Goal: Book appointment/travel/reservation

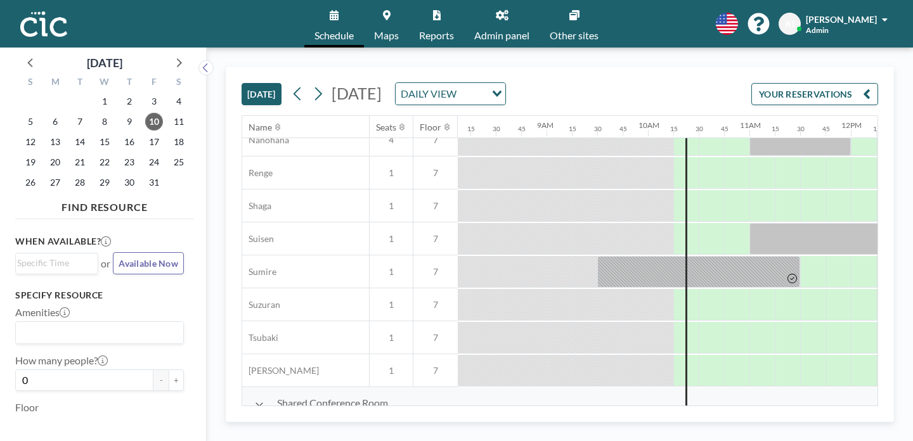
scroll to position [673, 825]
drag, startPoint x: 412, startPoint y: 346, endPoint x: 479, endPoint y: 346, distance: 67.2
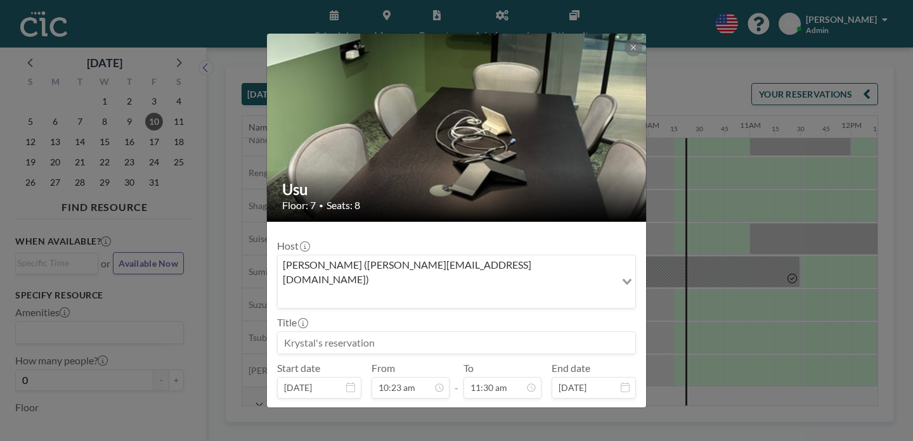
scroll to position [931, 0]
click at [572, 409] on button "BOOK NOW" at bounding box center [604, 420] width 64 height 22
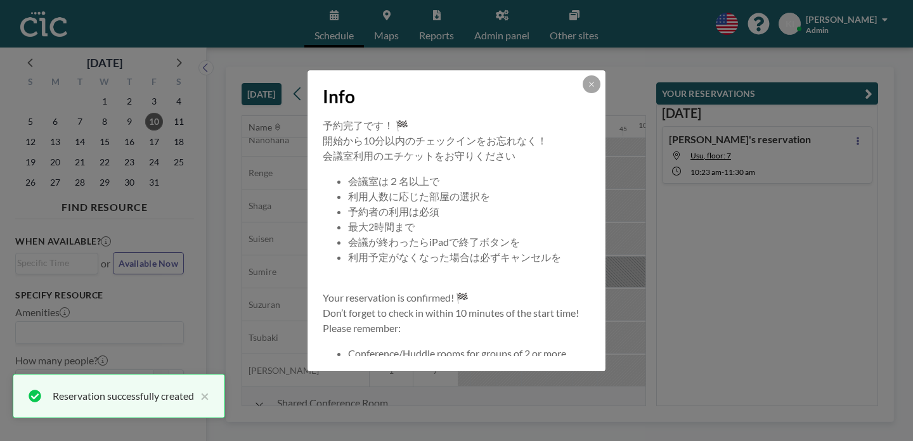
click at [583, 93] on div at bounding box center [592, 84] width 18 height 18
click at [588, 88] on icon at bounding box center [592, 85] width 8 height 8
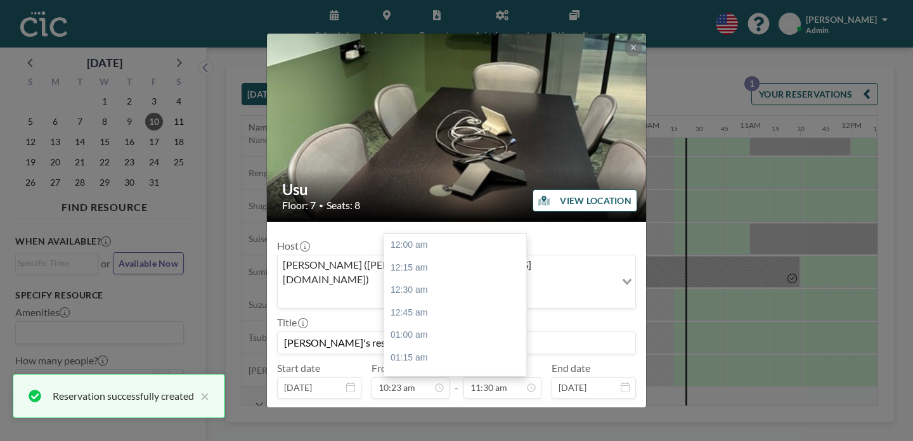
scroll to position [931, 0]
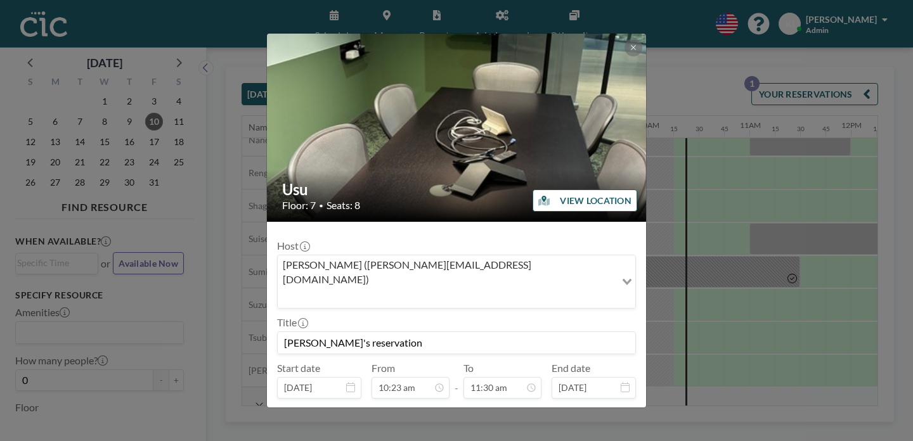
click at [601, 89] on img at bounding box center [457, 127] width 381 height 507
click at [630, 51] on icon at bounding box center [634, 48] width 8 height 8
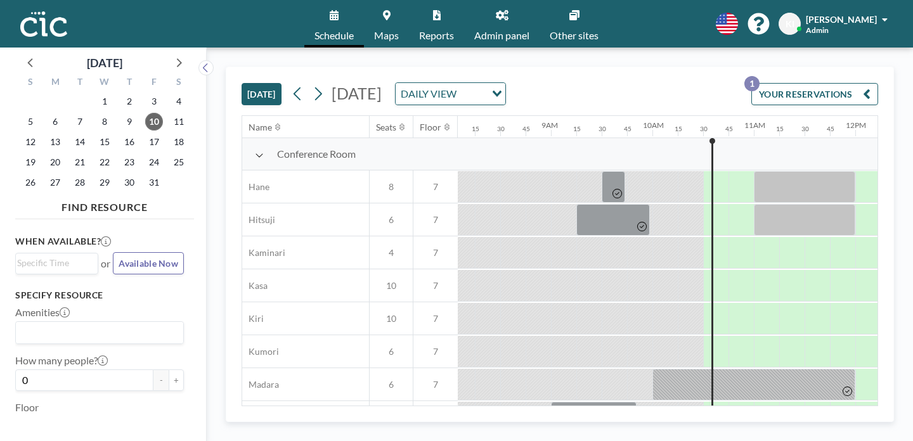
scroll to position [0, 825]
